Goal: Task Accomplishment & Management: Manage account settings

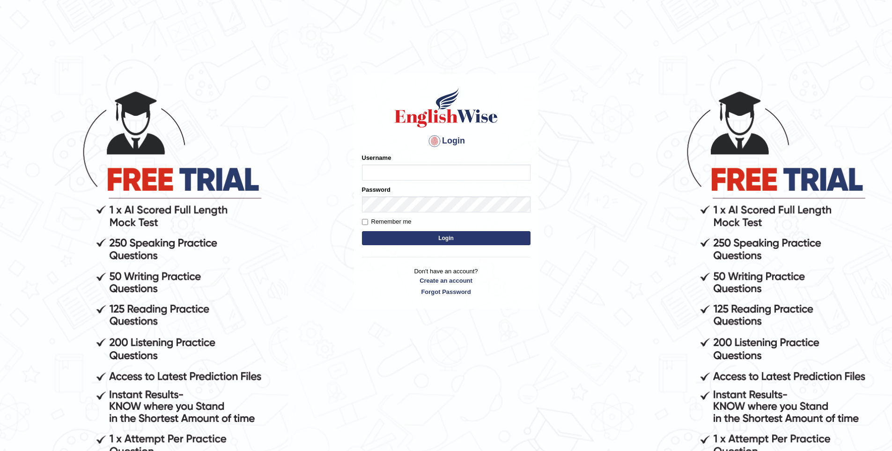
type input "vishwakarmad1999"
